Goal: Information Seeking & Learning: Understand process/instructions

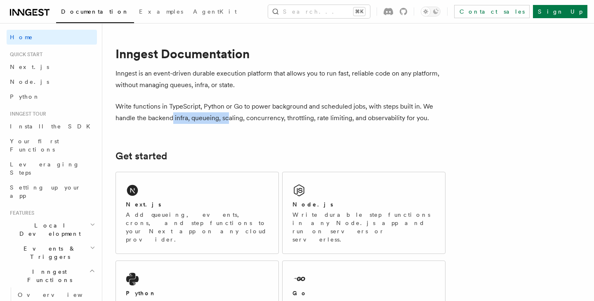
drag, startPoint x: 171, startPoint y: 118, endPoint x: 235, endPoint y: 117, distance: 63.5
click at [232, 117] on p "Write functions in TypeScript, Python or Go to power background and scheduled j…" at bounding box center [280, 112] width 330 height 23
click at [235, 117] on p "Write functions in TypeScript, Python or Go to power background and scheduled j…" at bounding box center [280, 112] width 330 height 23
click at [249, 116] on p "Write functions in TypeScript, Python or Go to power background and scheduled j…" at bounding box center [280, 112] width 330 height 23
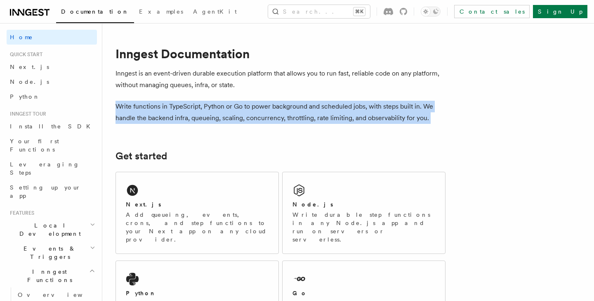
click at [249, 116] on p "Write functions in TypeScript, Python or Go to power background and scheduled j…" at bounding box center [280, 112] width 330 height 23
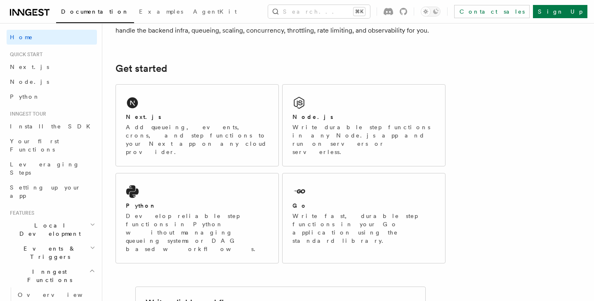
scroll to position [89, 0]
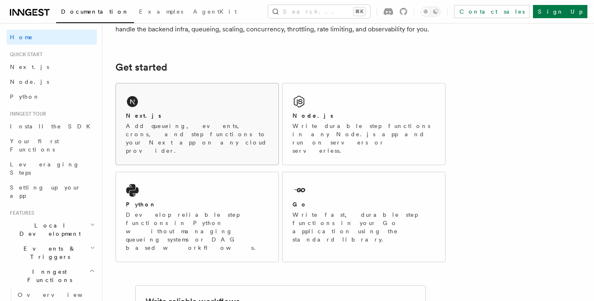
click at [186, 105] on div "Next.js Add queueing, events, crons, and step functions to your Next app on any…" at bounding box center [197, 123] width 162 height 81
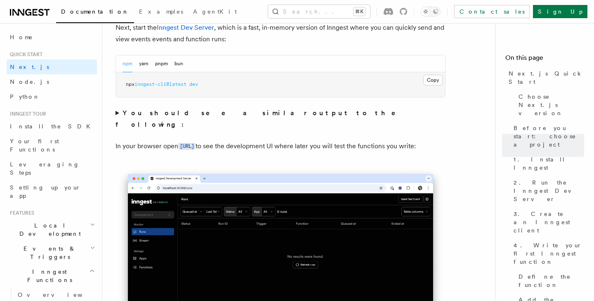
scroll to position [611, 0]
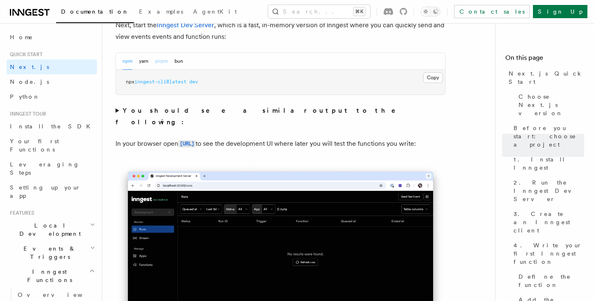
click at [164, 59] on button "pnpm" at bounding box center [161, 61] width 13 height 17
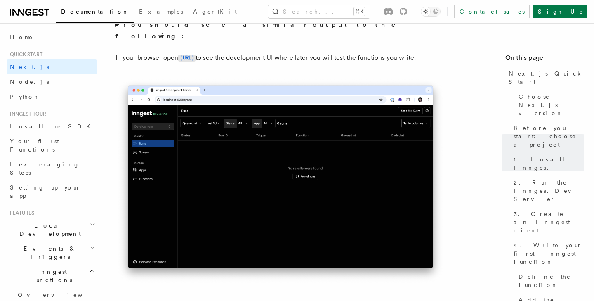
scroll to position [696, 0]
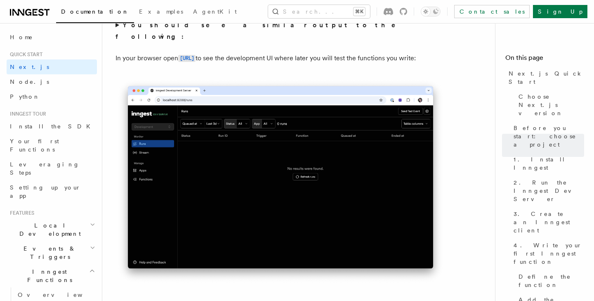
drag, startPoint x: 308, startPoint y: 47, endPoint x: 381, endPoint y: 62, distance: 74.1
click at [378, 59] on p "In your browser open http://localhost:8288 to see the development UI where late…" at bounding box center [280, 58] width 330 height 12
click at [381, 62] on p "In your browser open http://localhost:8288 to see the development UI where late…" at bounding box center [280, 58] width 330 height 12
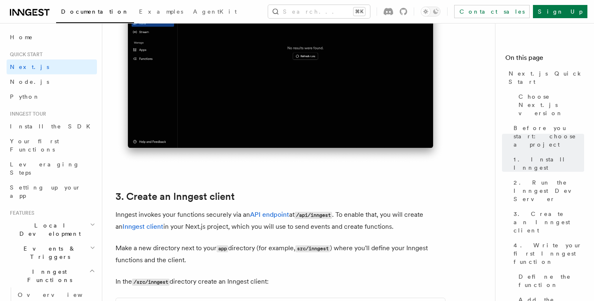
scroll to position [817, 0]
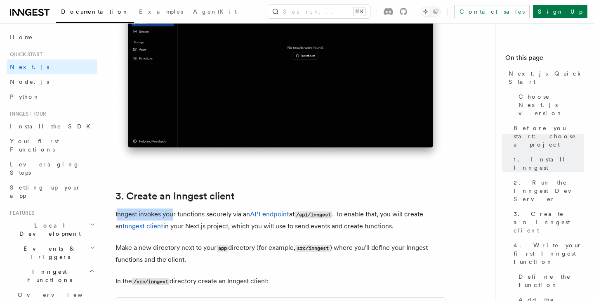
drag, startPoint x: 117, startPoint y: 214, endPoint x: 175, endPoint y: 214, distance: 57.7
click at [174, 214] on p "Inngest invokes your functions securely via an API endpoint at /api/inngest . T…" at bounding box center [280, 220] width 330 height 24
click at [175, 214] on p "Inngest invokes your functions securely via an API endpoint at /api/inngest . T…" at bounding box center [280, 220] width 330 height 24
click at [193, 215] on p "Inngest invokes your functions securely via an API endpoint at /api/inngest . T…" at bounding box center [280, 220] width 330 height 24
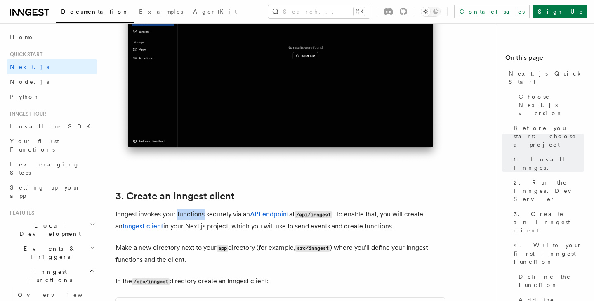
click at [193, 215] on p "Inngest invokes your functions securely via an API endpoint at /api/inngest . T…" at bounding box center [280, 220] width 330 height 24
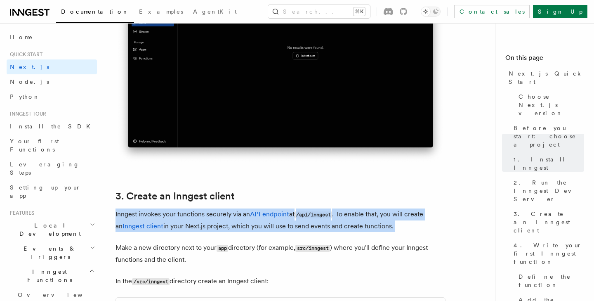
click at [193, 215] on p "Inngest invokes your functions securely via an API endpoint at /api/inngest . T…" at bounding box center [280, 220] width 330 height 24
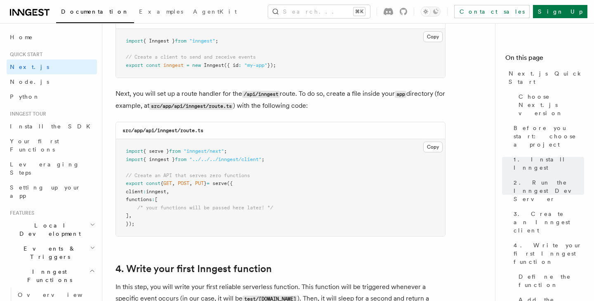
scroll to position [1104, 0]
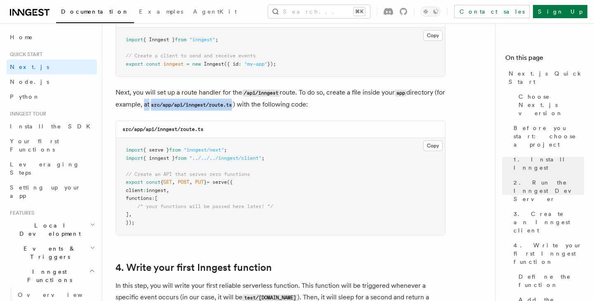
drag, startPoint x: 153, startPoint y: 103, endPoint x: 256, endPoint y: 102, distance: 103.1
click at [254, 102] on p "Next, you will set up a route handler for the /api/inngest route. To do so, cre…" at bounding box center [280, 99] width 330 height 24
click at [256, 102] on p "Next, you will set up a route handler for the /api/inngest route. To do so, cre…" at bounding box center [280, 99] width 330 height 24
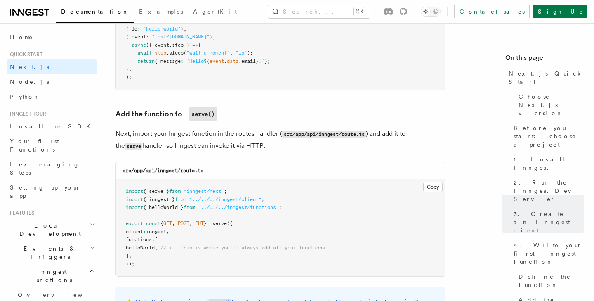
scroll to position [1555, 0]
click at [218, 138] on p "Next, import your Inngest function in the routes handler ( src/app/api/inngest/…" at bounding box center [280, 139] width 330 height 24
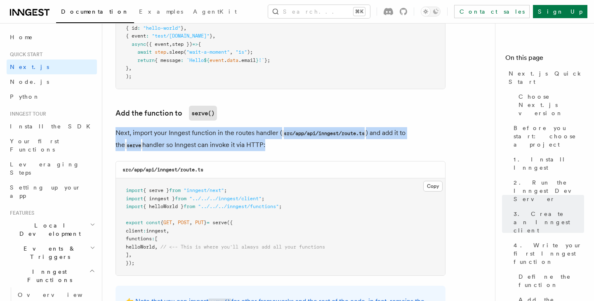
scroll to position [1571, 0]
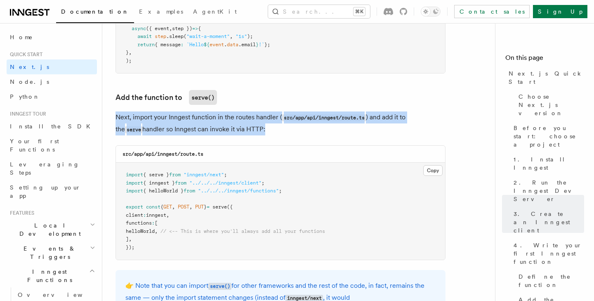
click at [238, 123] on p "Next, import your Inngest function in the routes handler ( src/app/api/inngest/…" at bounding box center [280, 123] width 330 height 24
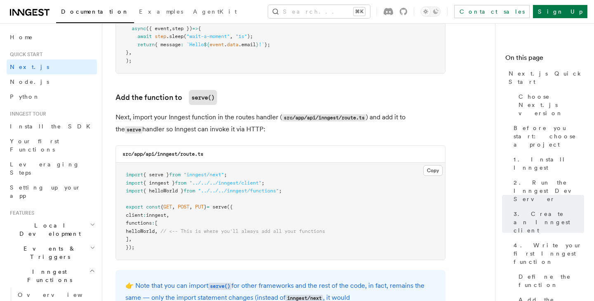
click at [238, 123] on p "Next, import your Inngest function in the routes handler ( src/app/api/inngest/…" at bounding box center [280, 123] width 330 height 24
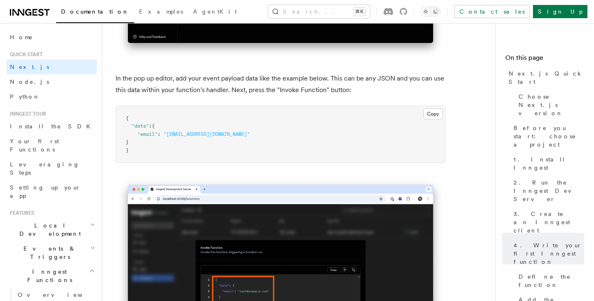
scroll to position [2439, 0]
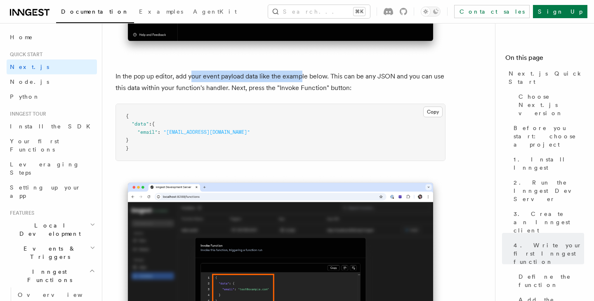
drag, startPoint x: 191, startPoint y: 80, endPoint x: 304, endPoint y: 80, distance: 113.0
click at [303, 80] on p "In the pop up editor, add your event payload data like the example below. This …" at bounding box center [280, 82] width 330 height 23
click at [304, 80] on p "In the pop up editor, add your event payload data like the example below. This …" at bounding box center [280, 82] width 330 height 23
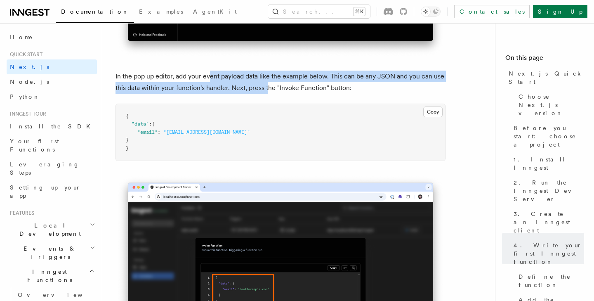
drag, startPoint x: 209, startPoint y: 81, endPoint x: 272, endPoint y: 87, distance: 62.9
click at [272, 86] on p "In the pop up editor, add your event payload data like the example below. This …" at bounding box center [280, 82] width 330 height 23
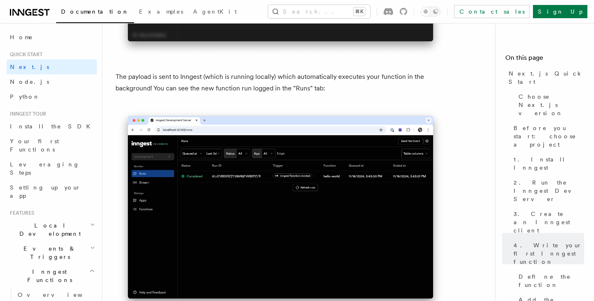
scroll to position [2763, 0]
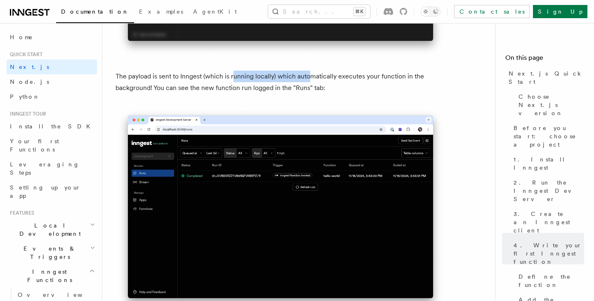
drag, startPoint x: 233, startPoint y: 80, endPoint x: 322, endPoint y: 80, distance: 88.2
click at [322, 80] on p "The payload is sent to Inngest (which is running locally) which automatically e…" at bounding box center [280, 82] width 330 height 23
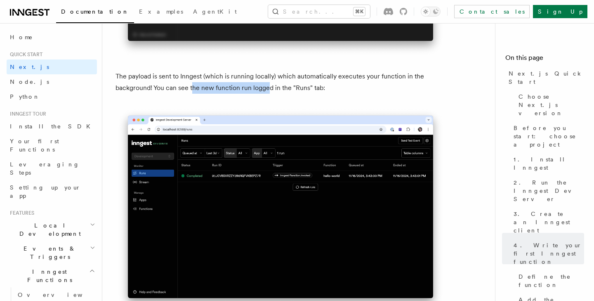
drag, startPoint x: 191, startPoint y: 88, endPoint x: 283, endPoint y: 88, distance: 92.4
click at [282, 88] on p "The payload is sent to Inngest (which is running locally) which automatically e…" at bounding box center [280, 82] width 330 height 23
click at [283, 88] on p "The payload is sent to Inngest (which is running locally) which automatically e…" at bounding box center [280, 82] width 330 height 23
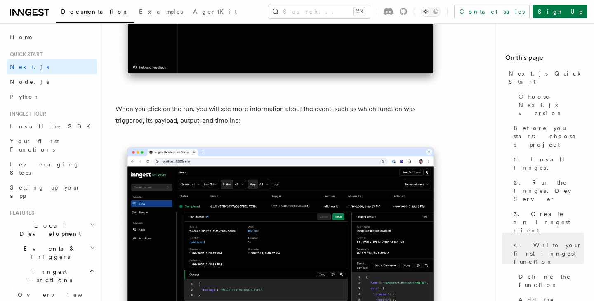
scroll to position [3001, 0]
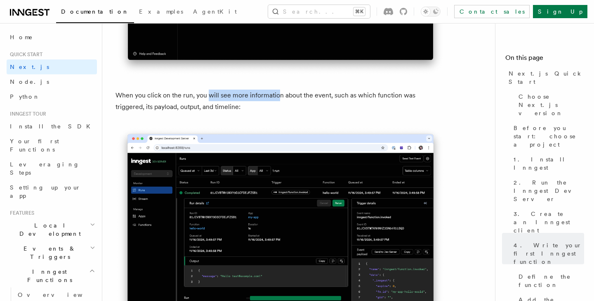
drag, startPoint x: 209, startPoint y: 99, endPoint x: 303, endPoint y: 96, distance: 94.1
click at [301, 97] on p "When you click on the run, you will see more information about the event, such …" at bounding box center [280, 100] width 330 height 23
click at [303, 96] on p "When you click on the run, you will see more information about the event, such …" at bounding box center [280, 100] width 330 height 23
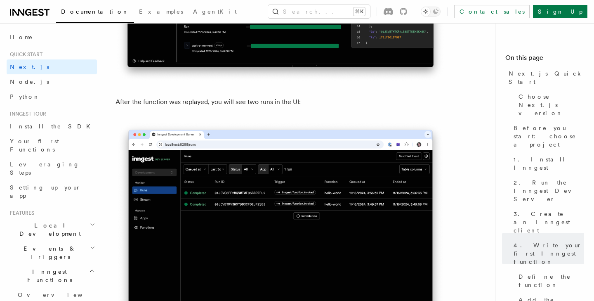
scroll to position [3831, 0]
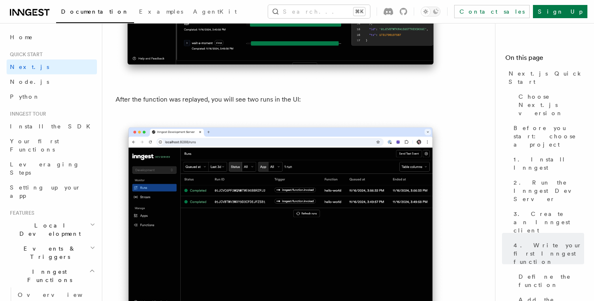
drag, startPoint x: 136, startPoint y: 103, endPoint x: 292, endPoint y: 105, distance: 156.3
click at [292, 104] on p "After the function was replayed, you will see two runs in the UI:" at bounding box center [280, 100] width 330 height 12
drag, startPoint x: 273, startPoint y: 104, endPoint x: 234, endPoint y: 104, distance: 39.2
click at [234, 104] on p "After the function was replayed, you will see two runs in the UI:" at bounding box center [280, 100] width 330 height 12
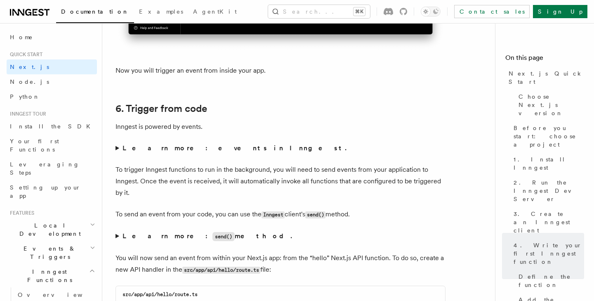
scroll to position [4103, 0]
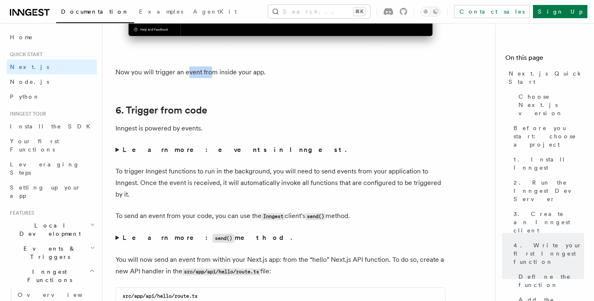
drag, startPoint x: 187, startPoint y: 73, endPoint x: 256, endPoint y: 73, distance: 68.5
click at [223, 73] on p "Now you will trigger an event from inside your app." at bounding box center [280, 72] width 330 height 12
click at [256, 73] on p "Now you will trigger an event from inside your app." at bounding box center [280, 72] width 330 height 12
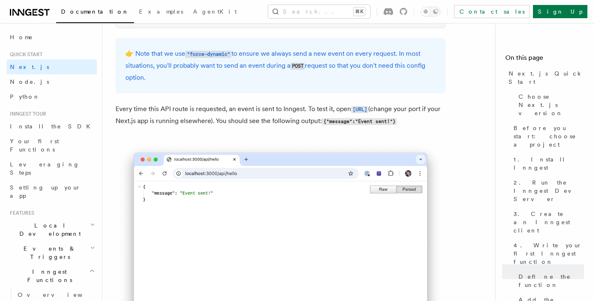
scroll to position [4542, 0]
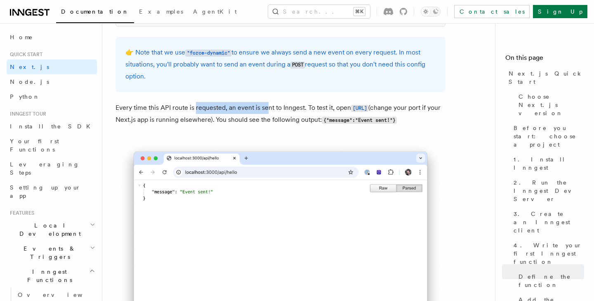
drag, startPoint x: 194, startPoint y: 113, endPoint x: 280, endPoint y: 114, distance: 86.2
click at [280, 113] on p "Every time this API route is requested, an event is sent to Inngest. To test it…" at bounding box center [280, 114] width 330 height 24
click at [280, 114] on p "Every time this API route is requested, an event is sent to Inngest. To test it…" at bounding box center [280, 114] width 330 height 24
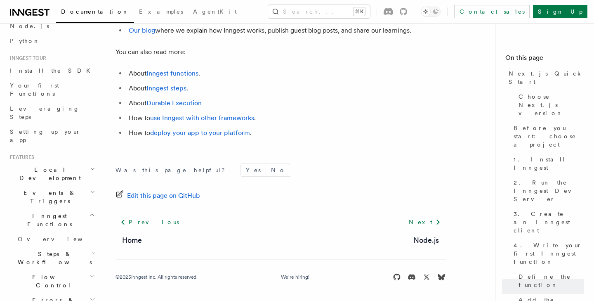
scroll to position [57, 0]
click at [93, 164] on icon "button" at bounding box center [92, 167] width 5 height 7
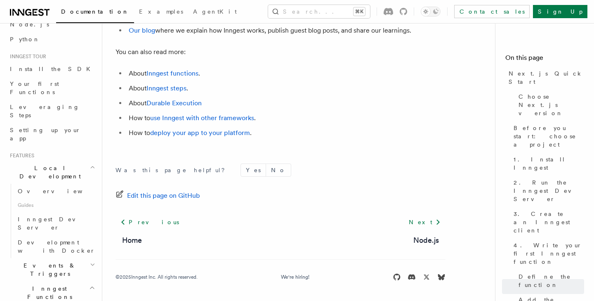
click at [90, 164] on icon "button" at bounding box center [92, 167] width 5 height 7
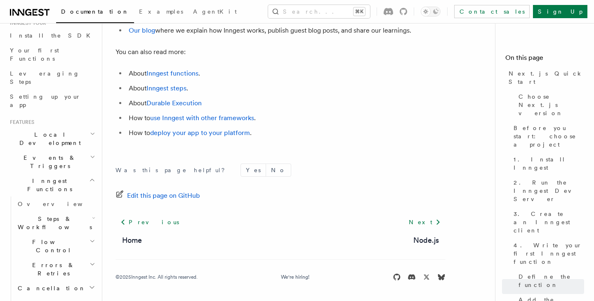
scroll to position [94, 0]
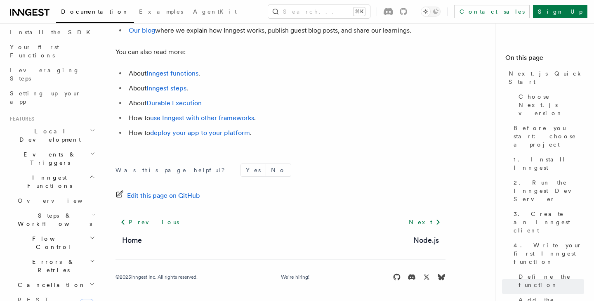
click at [89, 173] on icon "button" at bounding box center [92, 176] width 6 height 7
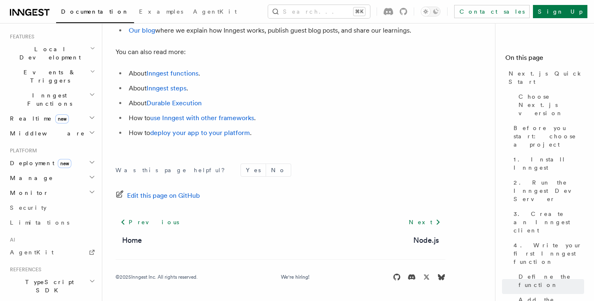
scroll to position [178, 0]
click at [88, 154] on h2 "Deployment new" at bounding box center [52, 161] width 90 height 15
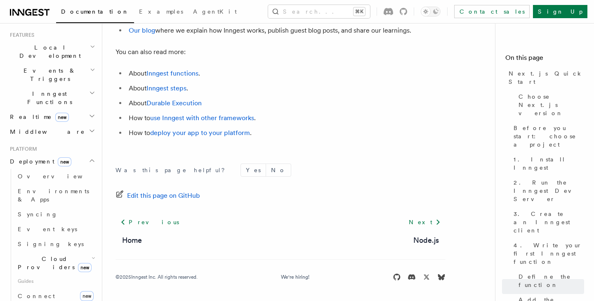
click at [88, 154] on h2 "Deployment new" at bounding box center [52, 161] width 90 height 15
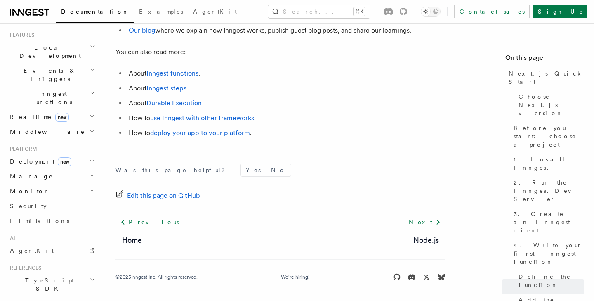
click at [88, 154] on h2 "Deployment new" at bounding box center [52, 161] width 90 height 15
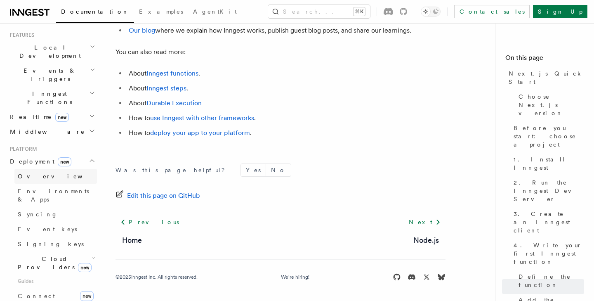
click at [71, 169] on link "Overview" at bounding box center [55, 176] width 82 height 15
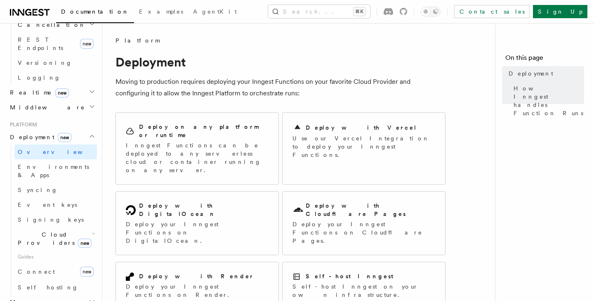
scroll to position [358, 0]
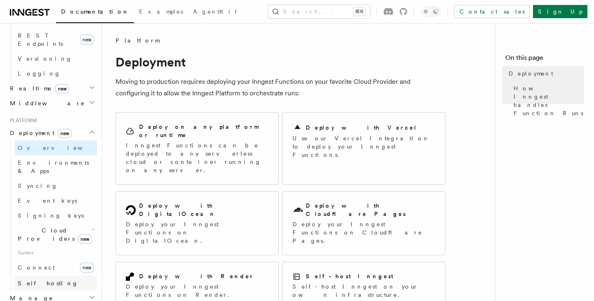
click at [59, 275] on link "Self hosting" at bounding box center [55, 282] width 82 height 15
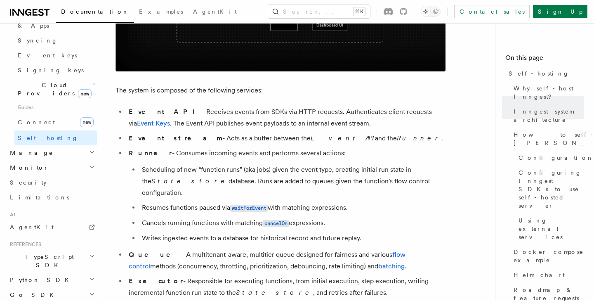
scroll to position [504, 0]
click at [47, 219] on link "AgentKit" at bounding box center [52, 226] width 90 height 15
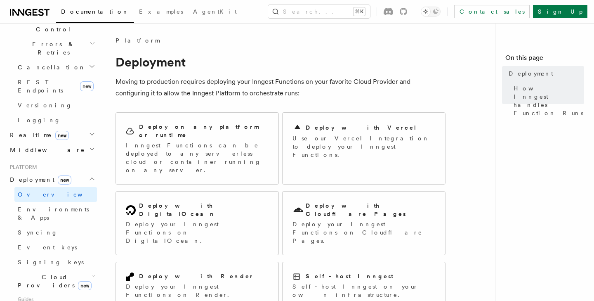
scroll to position [355, 0]
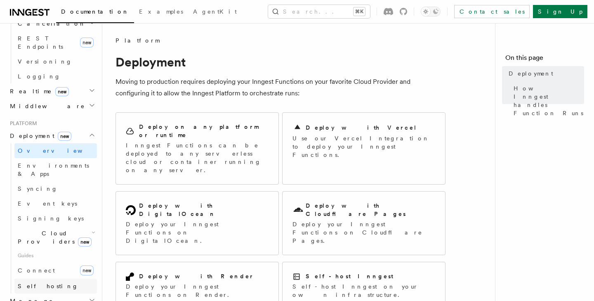
click at [59, 278] on link "Self hosting" at bounding box center [55, 285] width 82 height 15
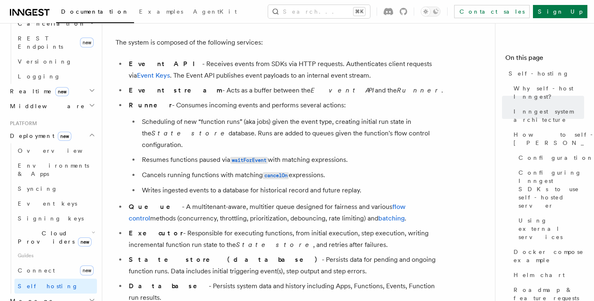
scroll to position [485, 0]
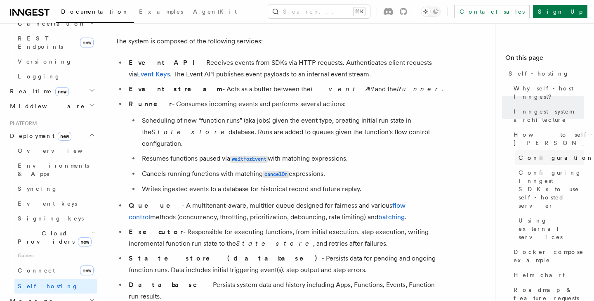
click at [548, 153] on span "Configuration" at bounding box center [555, 157] width 75 height 8
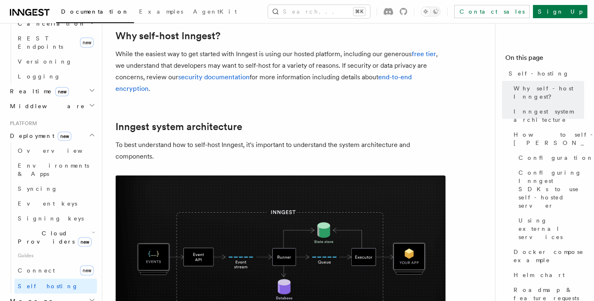
scroll to position [133, 0]
